Goal: Contribute content: Add original content to the website for others to see

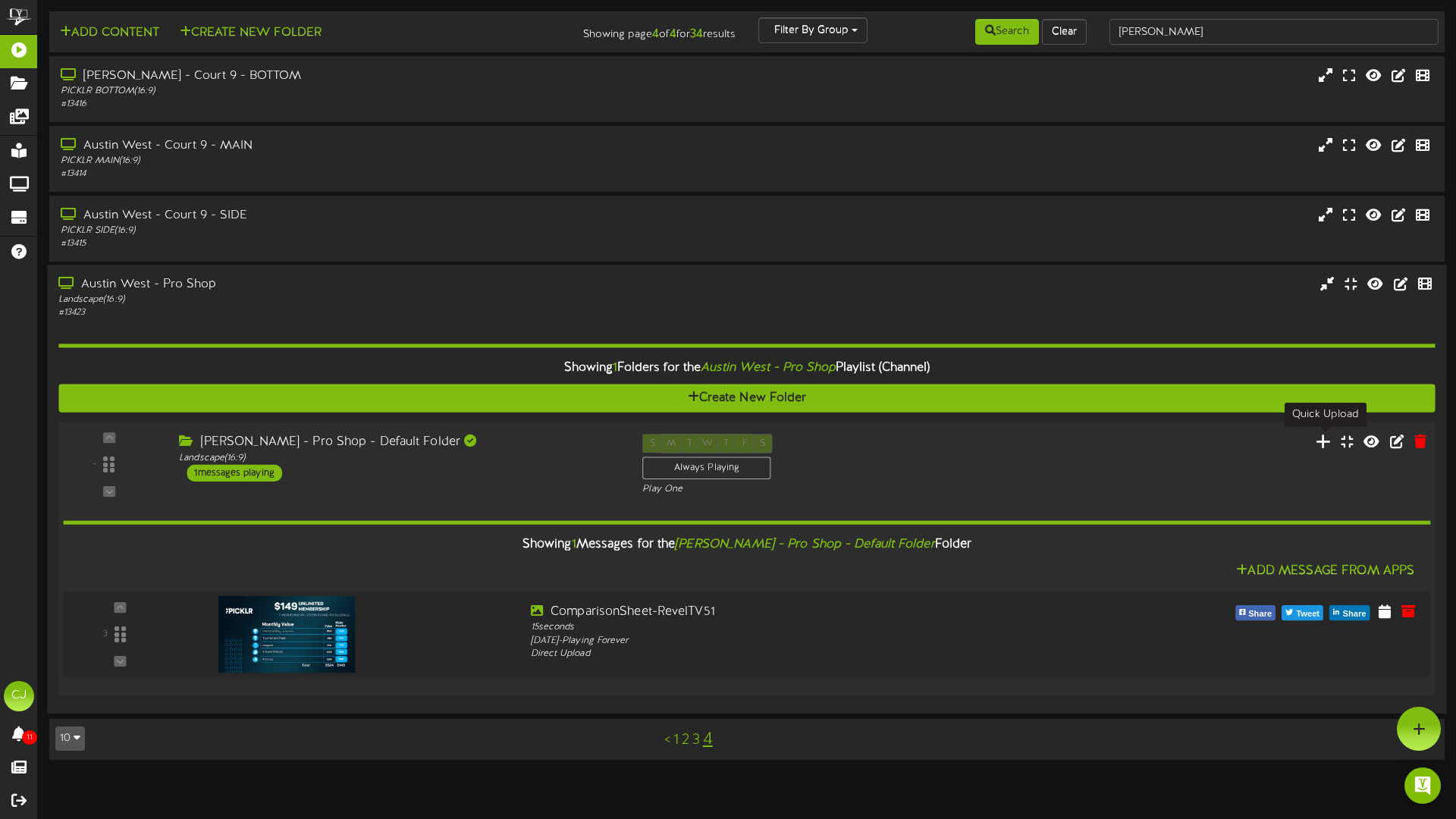
click at [1330, 437] on icon at bounding box center [1323, 441] width 16 height 17
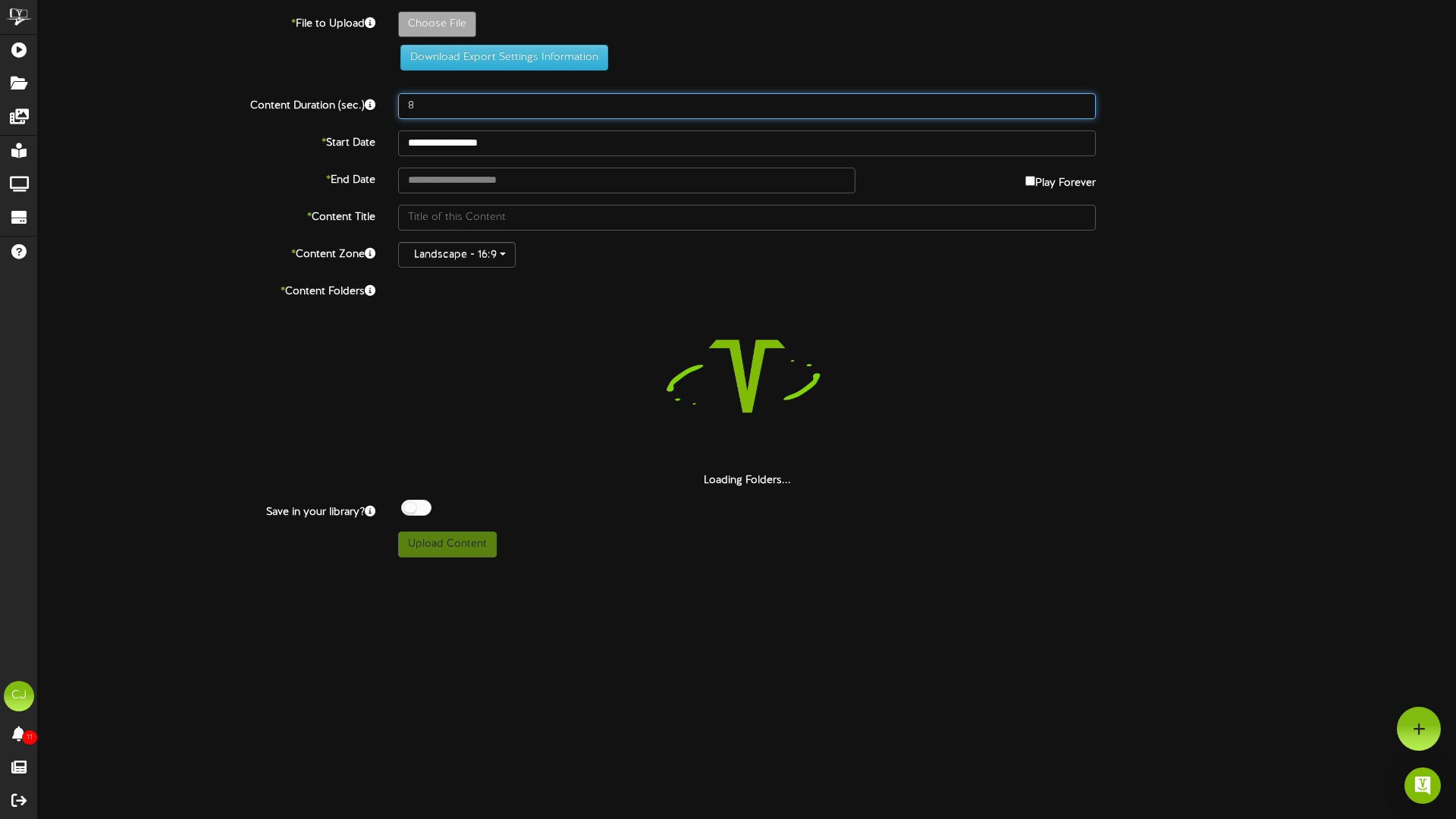
click at [431, 107] on input "8" at bounding box center [746, 106] width 697 height 25
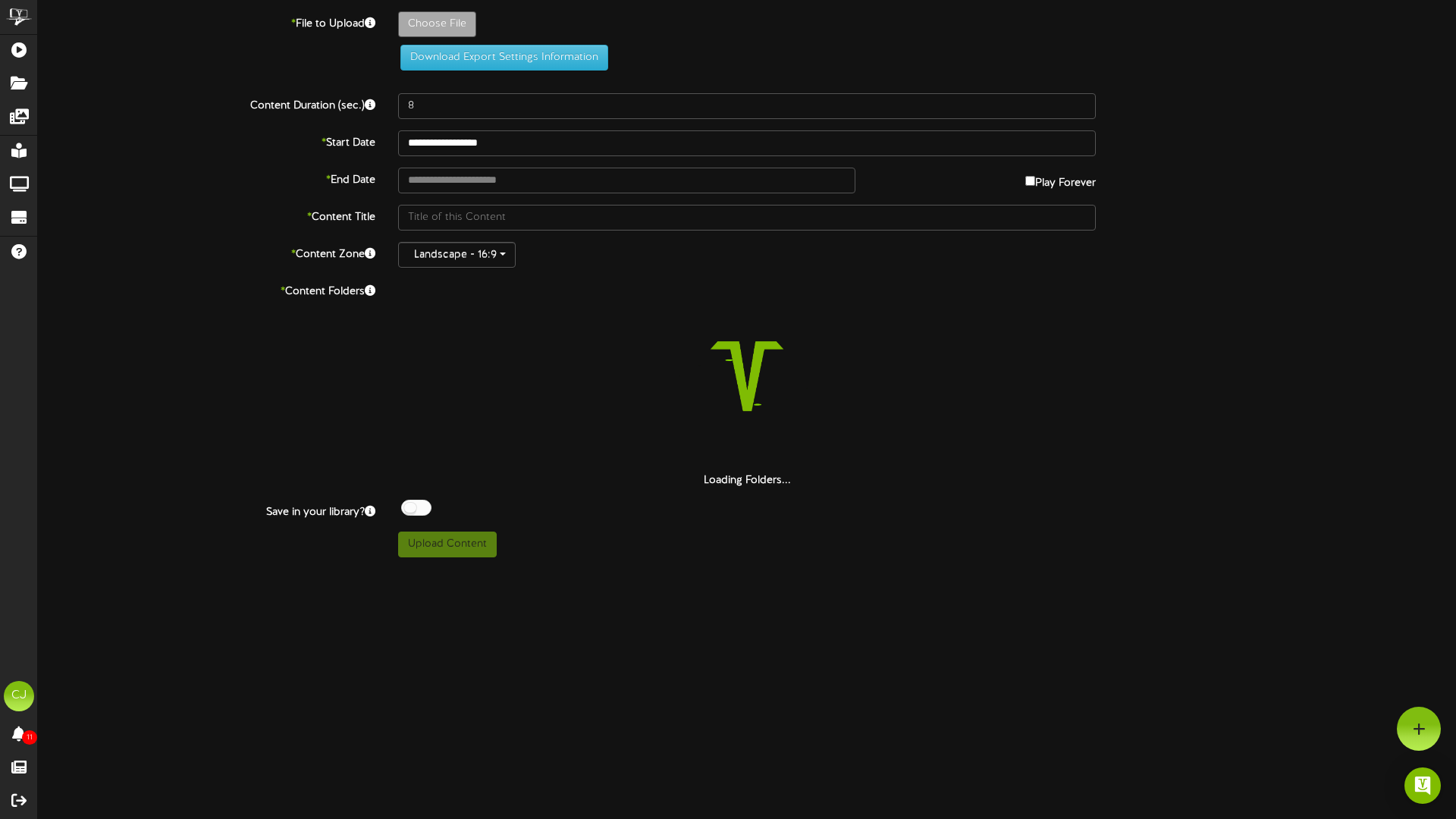
click at [1364, 172] on div "* End Date Play Forever" at bounding box center [746, 180] width 1441 height 25
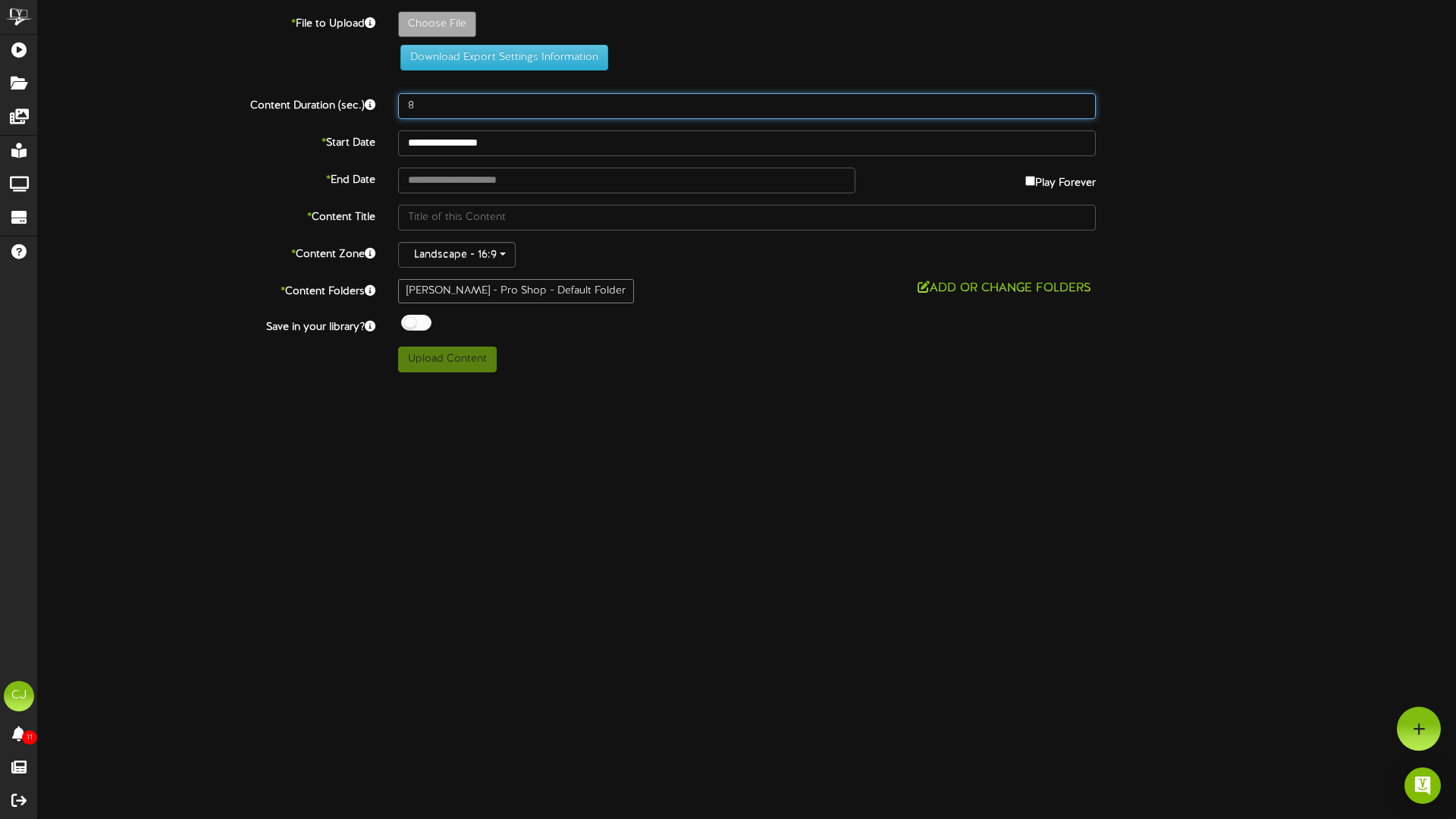
click at [657, 93] on input "8" at bounding box center [746, 106] width 697 height 25
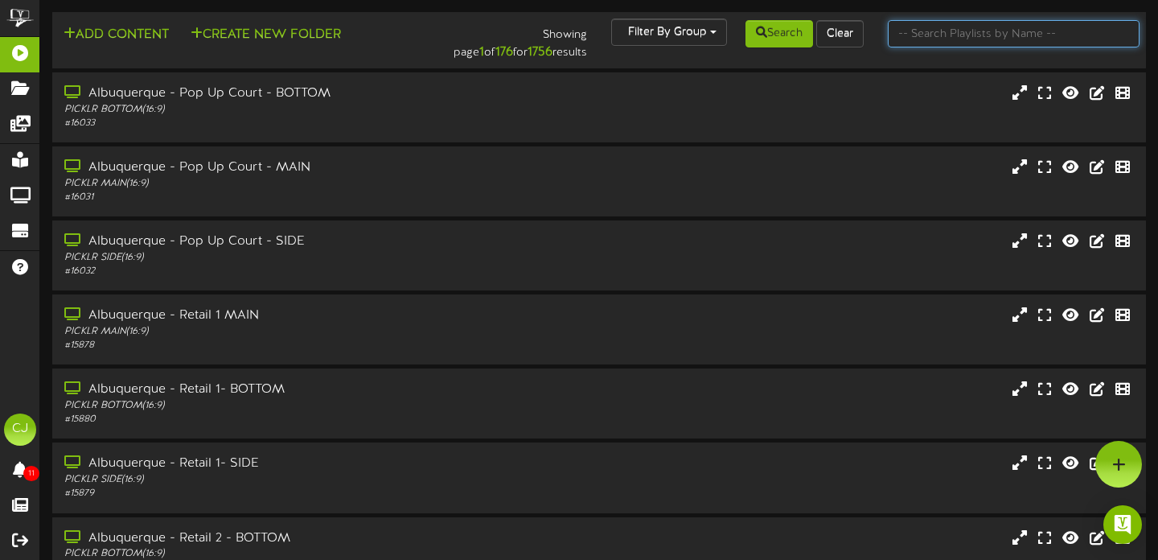
click at [989, 34] on input "text" at bounding box center [1014, 33] width 253 height 27
type input "[PERSON_NAME]"
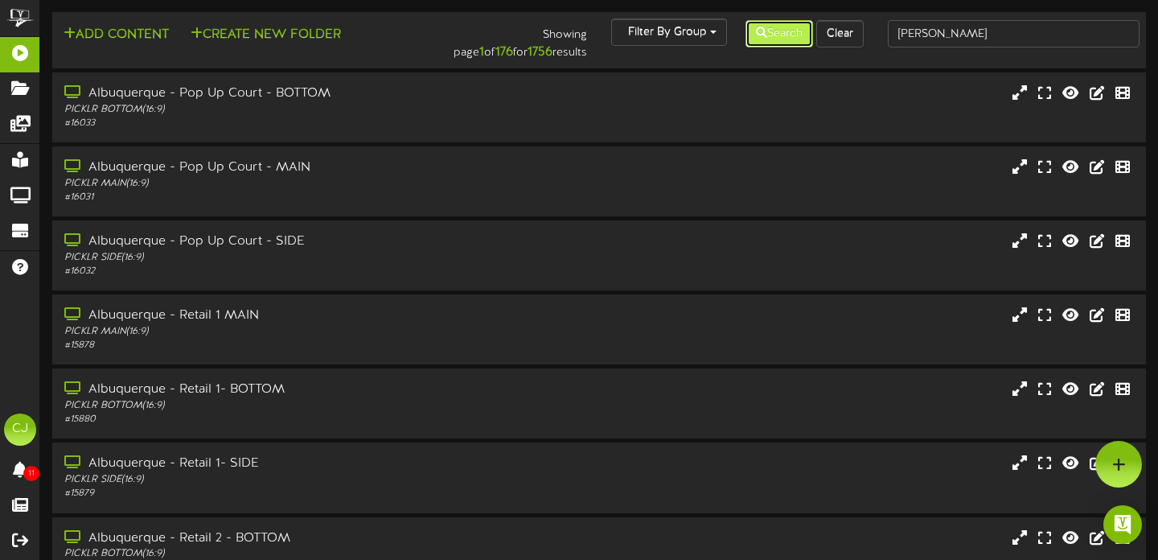
click at [771, 42] on button "Search" at bounding box center [780, 33] width 68 height 27
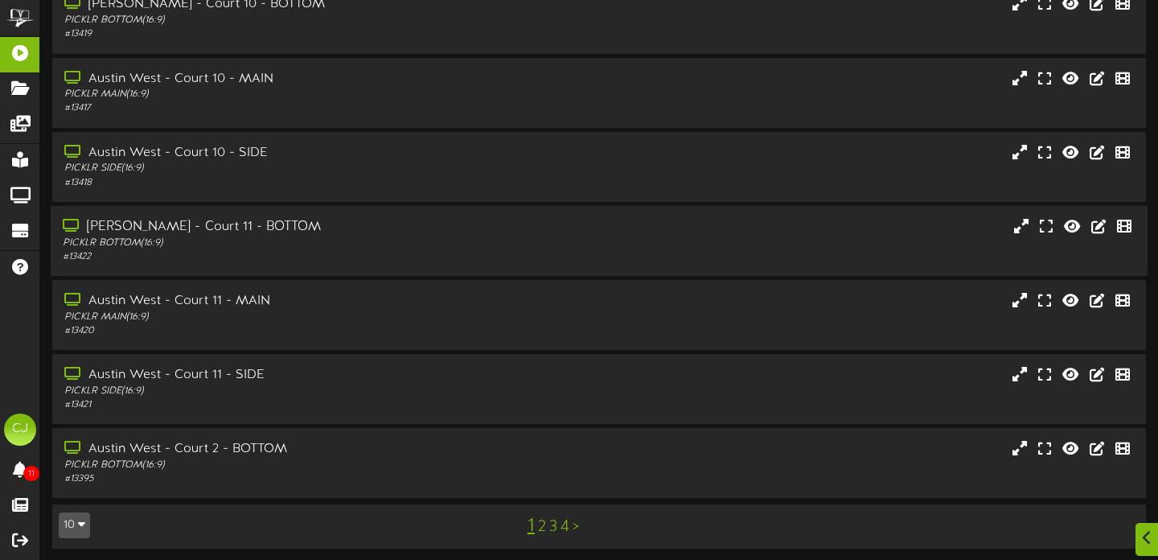
scroll to position [315, 0]
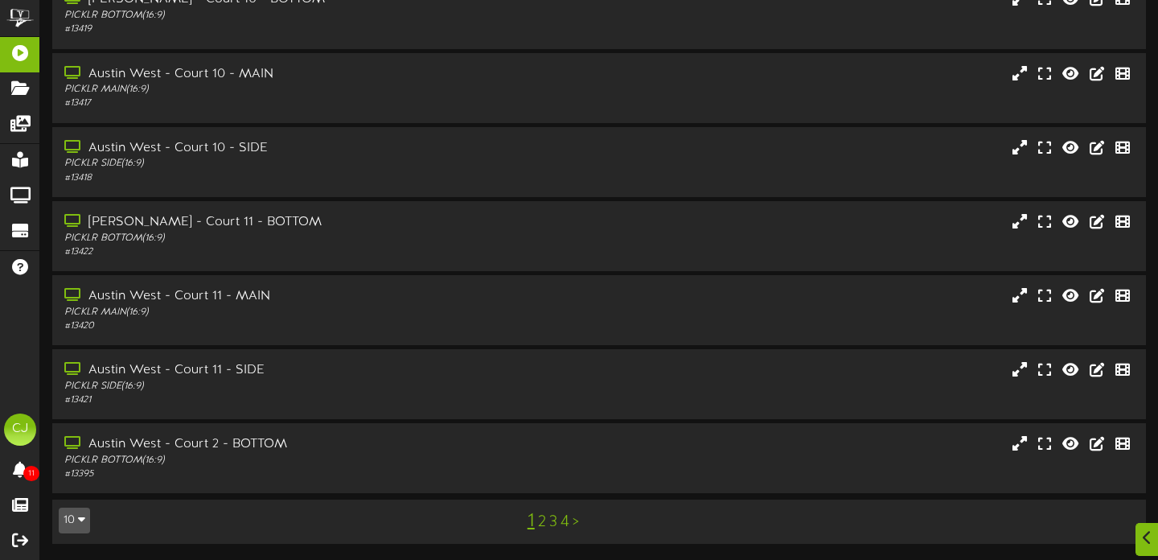
click at [564, 522] on link "4" at bounding box center [565, 522] width 9 height 18
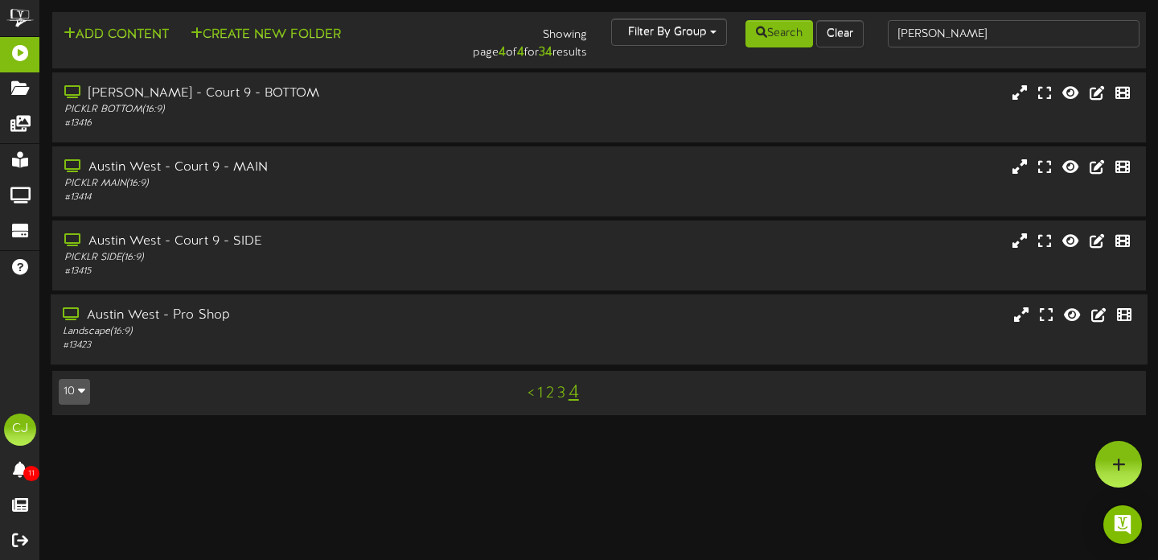
click at [209, 322] on div "Austin West - Pro Shop" at bounding box center [279, 316] width 433 height 19
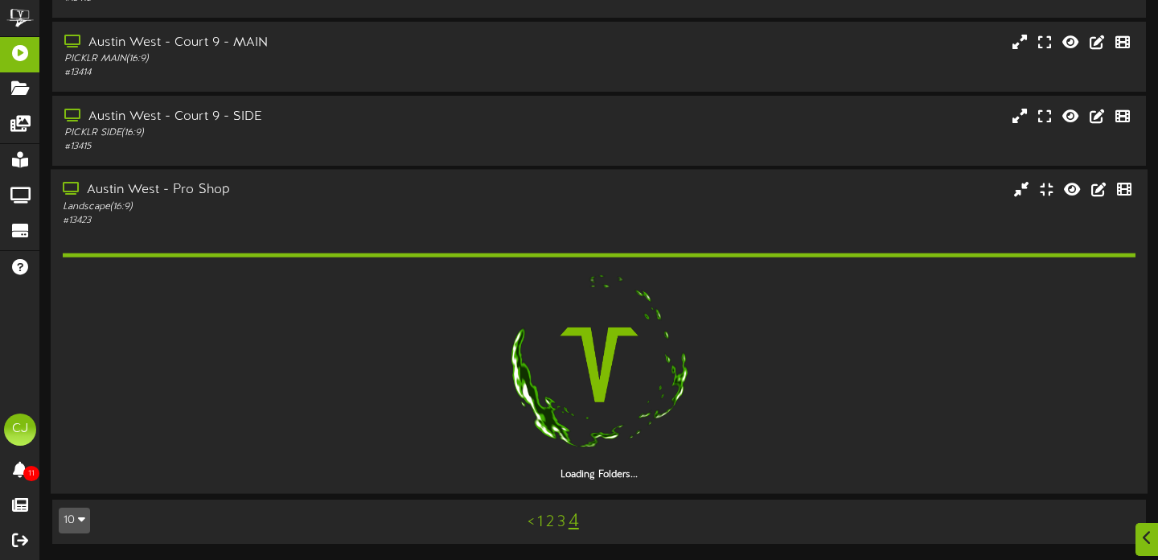
scroll to position [79, 0]
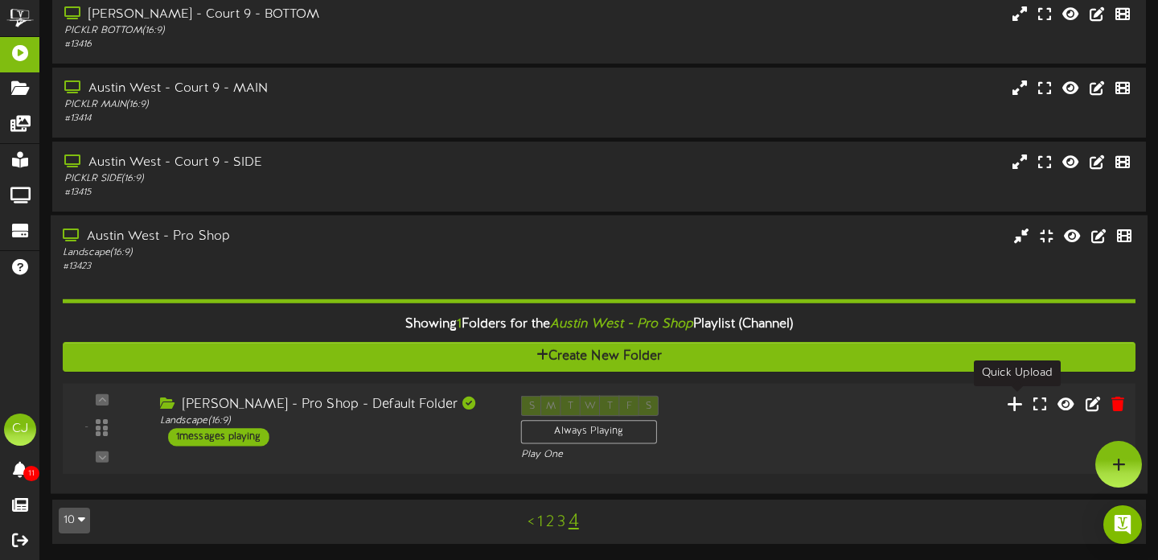
click at [1011, 401] on icon at bounding box center [1015, 403] width 17 height 18
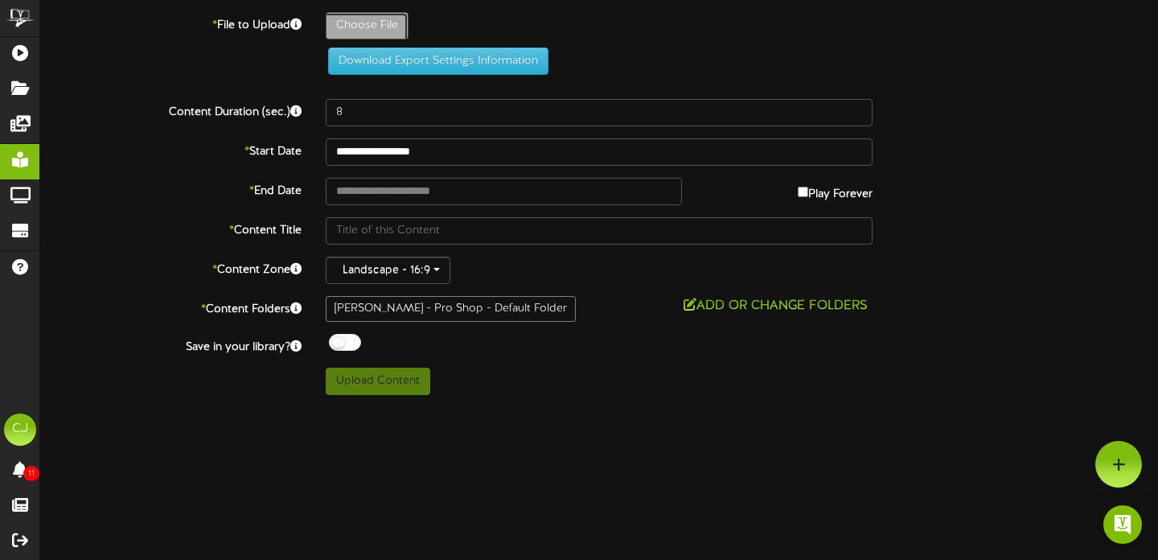
type input "**********"
type input "Membership-Founder15"
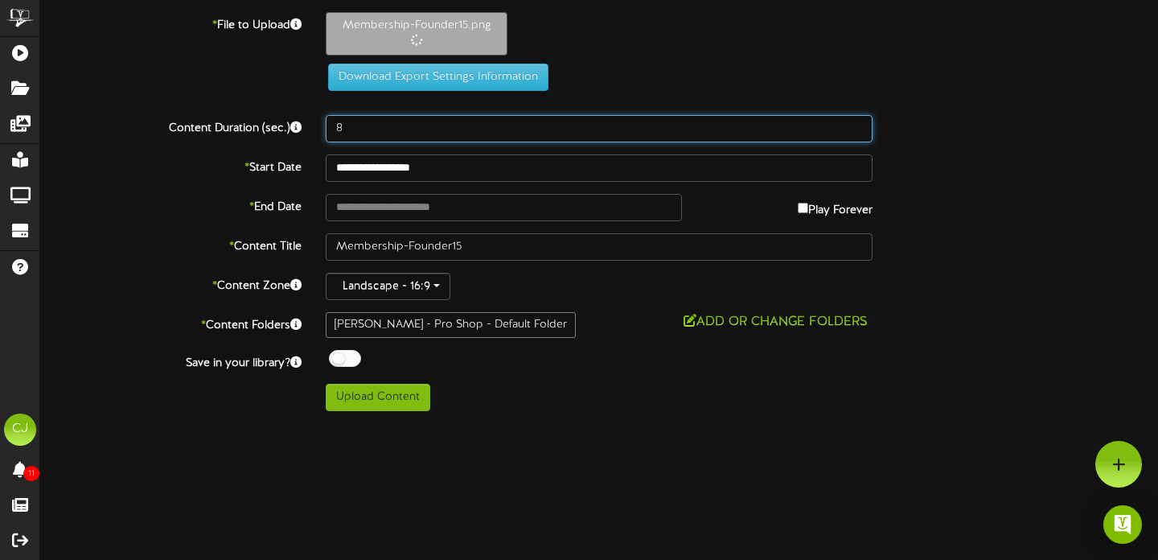
click at [368, 136] on input "8" at bounding box center [599, 128] width 547 height 27
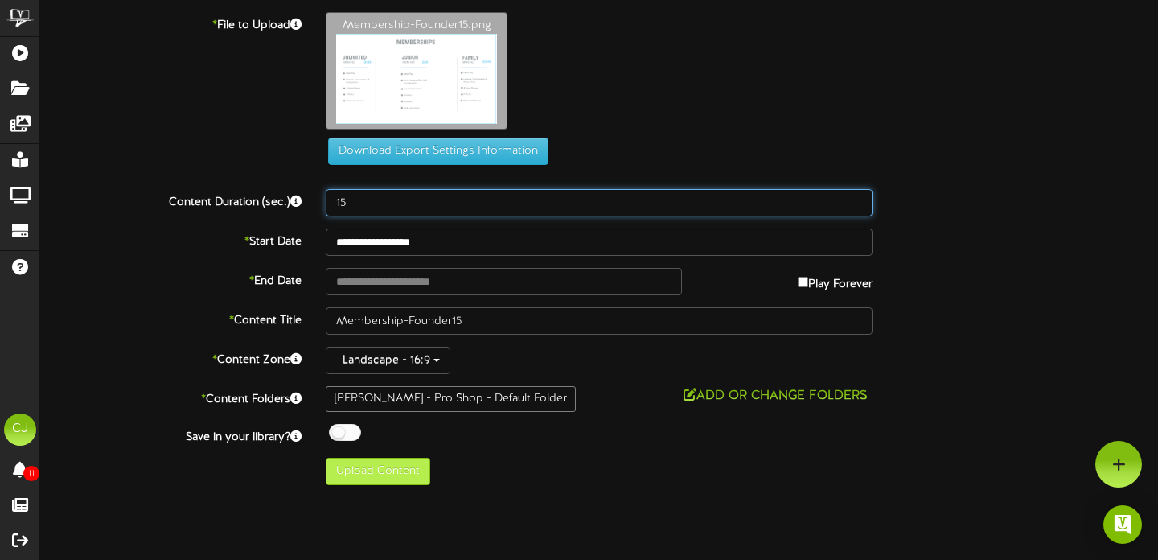
type input "15"
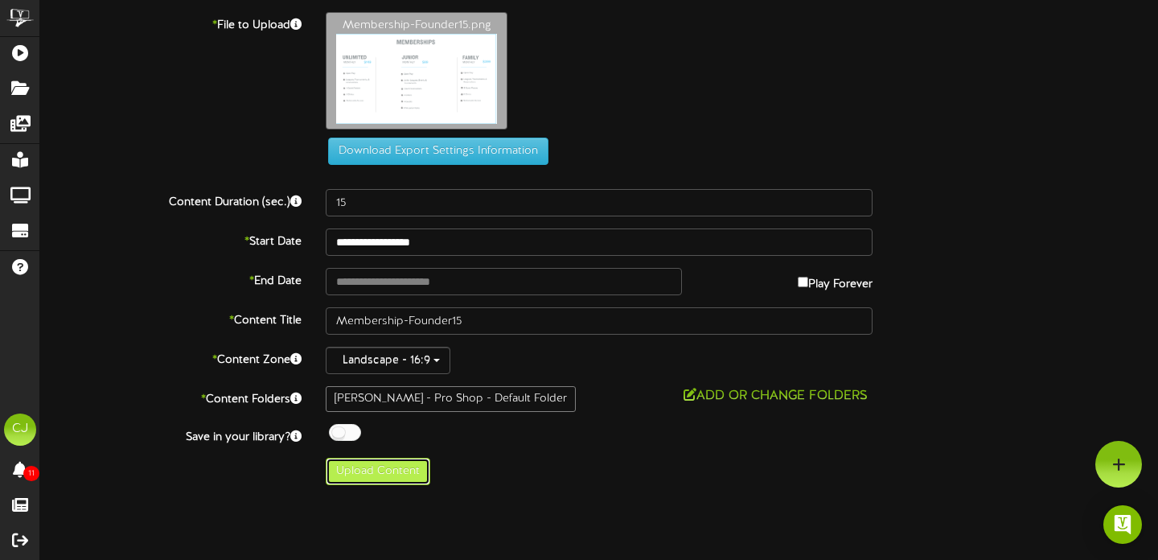
click at [418, 464] on button "Upload Content" at bounding box center [378, 471] width 105 height 27
type input "**********"
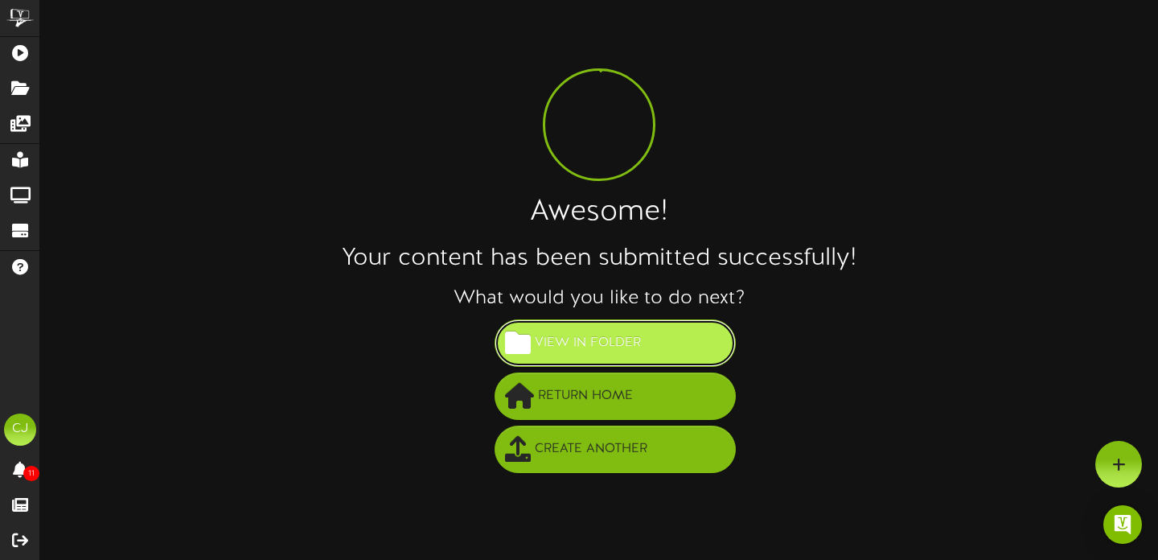
click at [628, 338] on span "View in Folder" at bounding box center [588, 343] width 114 height 27
